Goal: Book appointment/travel/reservation

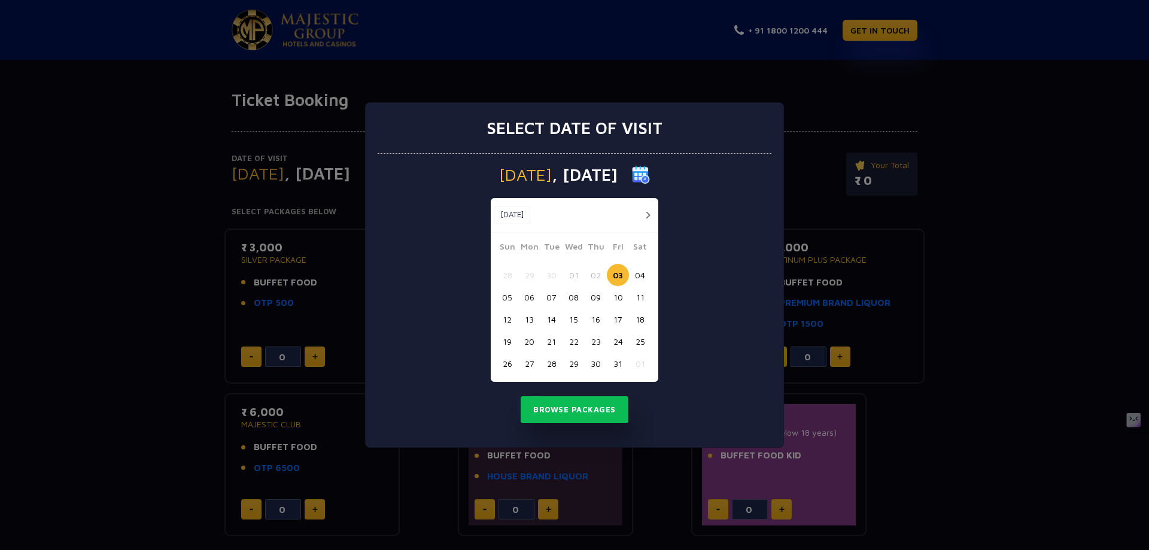
click at [648, 212] on button "button" at bounding box center [647, 215] width 15 height 15
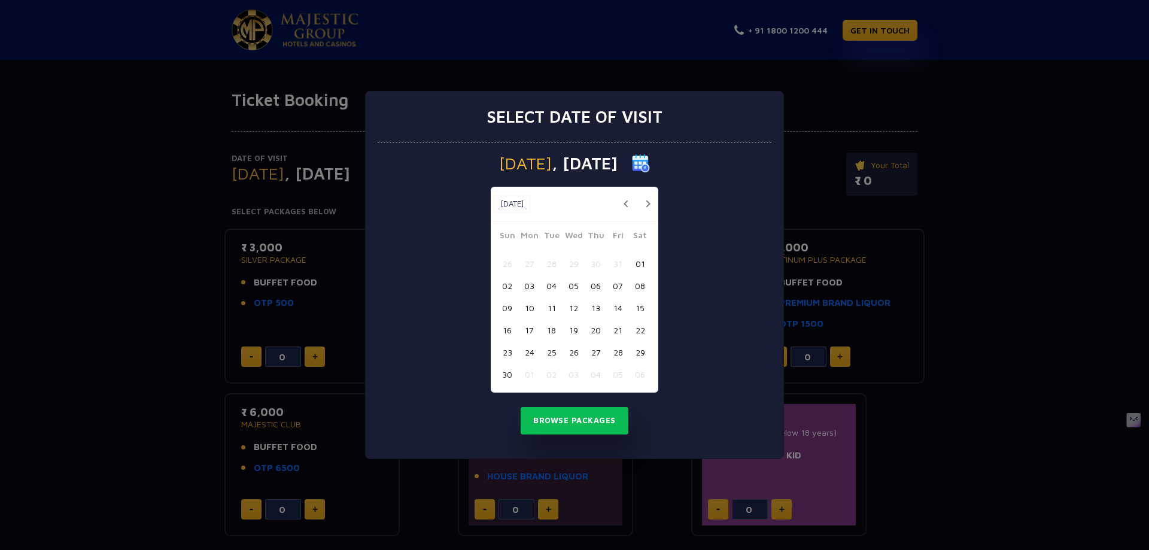
click at [533, 305] on button "10" at bounding box center [529, 308] width 22 height 22
click at [584, 414] on button "Browse Packages" at bounding box center [575, 421] width 108 height 28
